Goal: Information Seeking & Learning: Learn about a topic

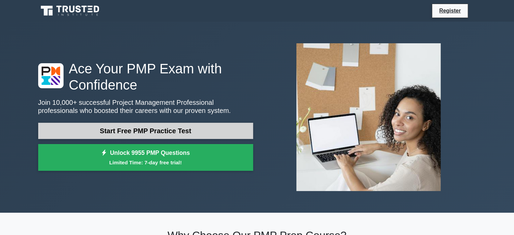
click at [146, 135] on link "Start Free PMP Practice Test" at bounding box center [145, 131] width 215 height 16
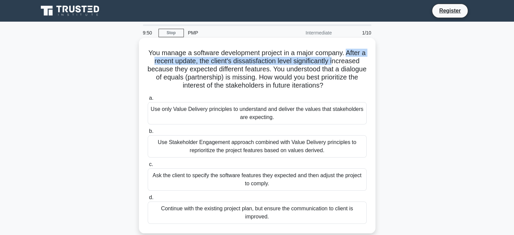
drag, startPoint x: 352, startPoint y: 54, endPoint x: 337, endPoint y: 63, distance: 17.4
click at [337, 63] on h5 "You manage a software development project in a major company. After a recent up…" at bounding box center [257, 69] width 220 height 41
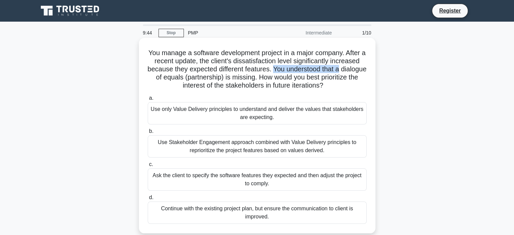
drag, startPoint x: 288, startPoint y: 69, endPoint x: 367, endPoint y: 71, distance: 78.5
click at [367, 71] on h5 "You manage a software development project in a major company. After a recent up…" at bounding box center [257, 69] width 220 height 41
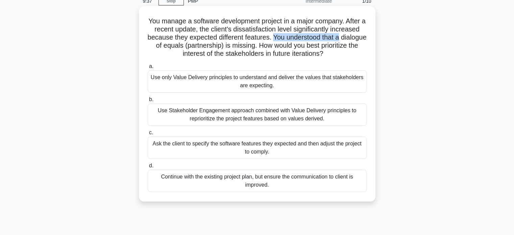
scroll to position [68, 0]
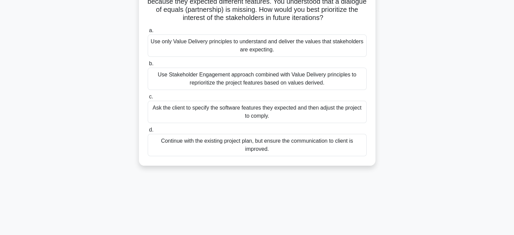
click at [212, 79] on div "Use Stakeholder Engagement approach combined with Value Delivery principles to …" at bounding box center [257, 79] width 219 height 22
click at [148, 66] on input "b. Use Stakeholder Engagement approach combined with Value Delivery principles …" at bounding box center [148, 64] width 0 height 4
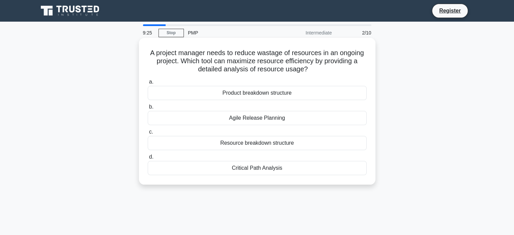
scroll to position [0, 0]
click at [263, 169] on div "Critical Path Analysis" at bounding box center [257, 168] width 219 height 14
click at [148, 159] on input "d. Critical Path Analysis" at bounding box center [148, 157] width 0 height 4
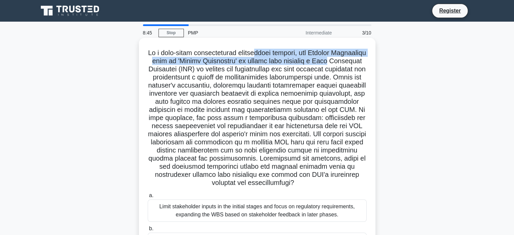
drag, startPoint x: 271, startPoint y: 52, endPoint x: 375, endPoint y: 62, distance: 104.6
click at [375, 62] on div ".spinner_0XTQ{transform-origin:center;animation:spinner_y6GP .75s linear infini…" at bounding box center [257, 184] width 237 height 293
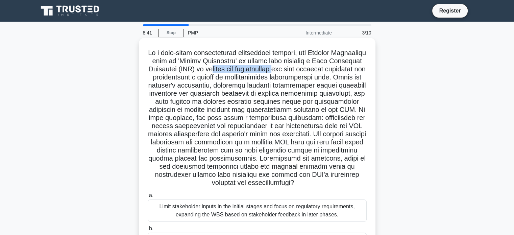
drag, startPoint x: 262, startPoint y: 69, endPoint x: 328, endPoint y: 70, distance: 66.3
click at [328, 70] on h5 ".spinner_0XTQ{transform-origin:center;animation:spinner_y6GP .75s linear infini…" at bounding box center [257, 118] width 220 height 139
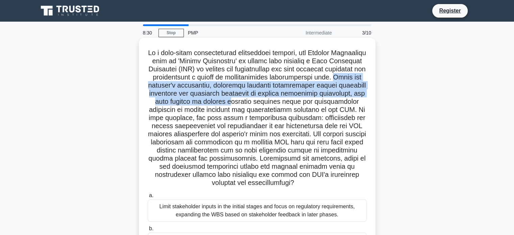
drag, startPoint x: 212, startPoint y: 85, endPoint x: 334, endPoint y: 100, distance: 122.7
click at [337, 100] on h5 ".spinner_0XTQ{transform-origin:center;animation:spinner_y6GP .75s linear infini…" at bounding box center [257, 118] width 220 height 139
click at [307, 97] on h5 ".spinner_0XTQ{transform-origin:center;animation:spinner_y6GP .75s linear infini…" at bounding box center [257, 118] width 220 height 139
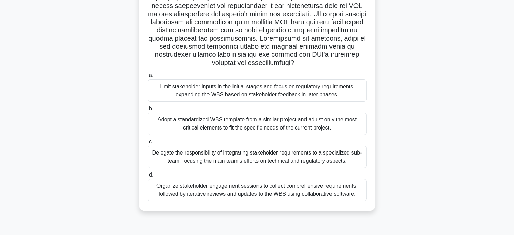
scroll to position [130, 0]
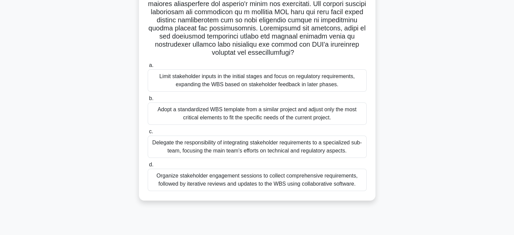
click at [240, 186] on div "Organize stakeholder engagement sessions to collect comprehensive requirements,…" at bounding box center [257, 180] width 219 height 22
click at [148, 167] on input "d. Organize stakeholder engagement sessions to collect comprehensive requiremen…" at bounding box center [148, 165] width 0 height 4
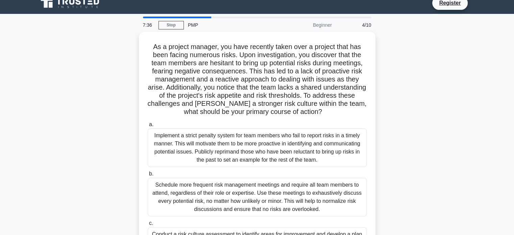
scroll to position [0, 0]
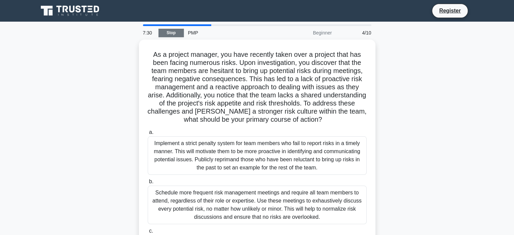
click at [173, 30] on link "Stop" at bounding box center [171, 33] width 25 height 8
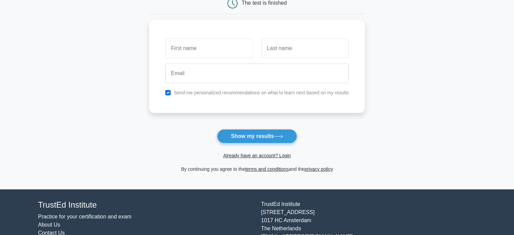
scroll to position [101, 0]
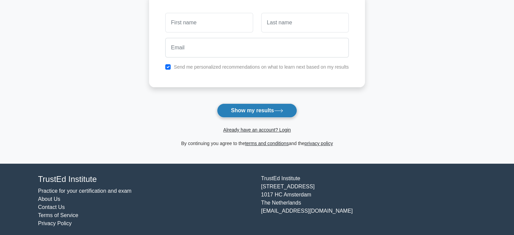
click at [227, 109] on button "Show my results" at bounding box center [257, 110] width 80 height 14
